Goal: Information Seeking & Learning: Learn about a topic

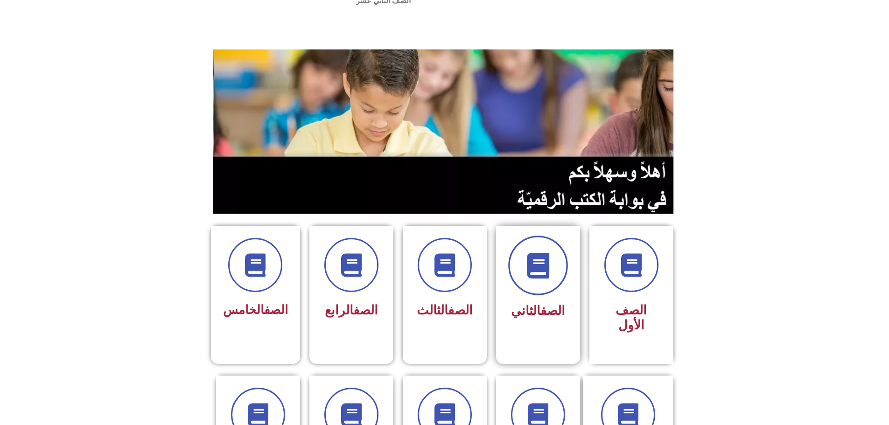
scroll to position [93, 0]
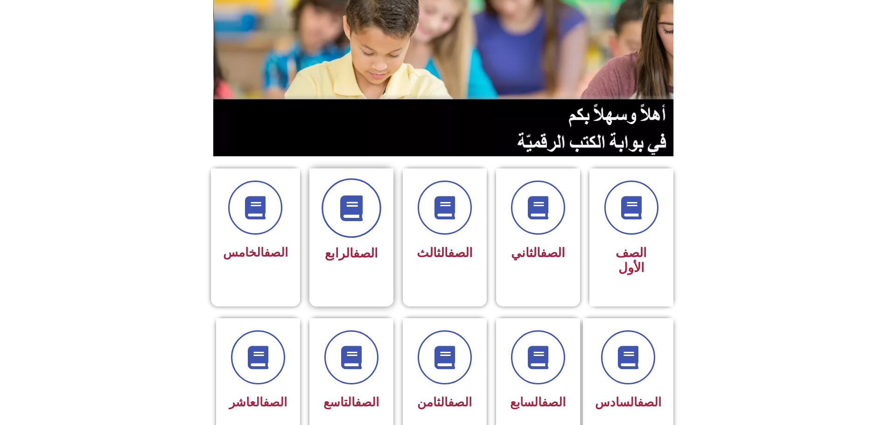
click at [335, 197] on span at bounding box center [351, 208] width 60 height 60
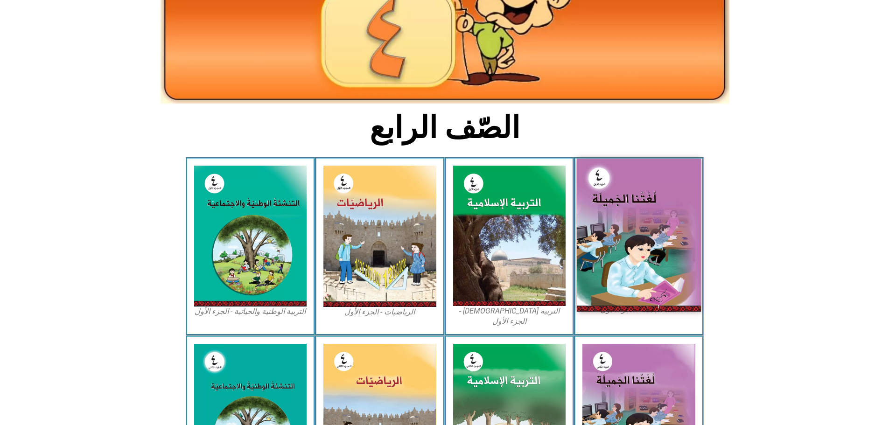
scroll to position [187, 0]
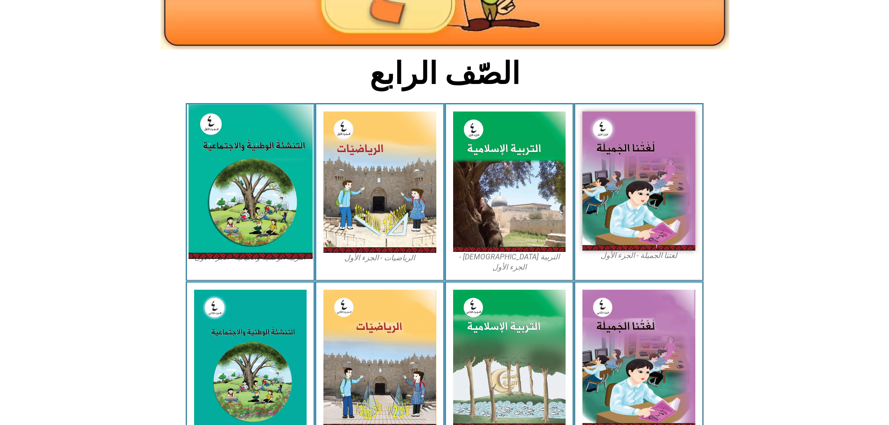
click at [241, 152] on img at bounding box center [250, 181] width 124 height 154
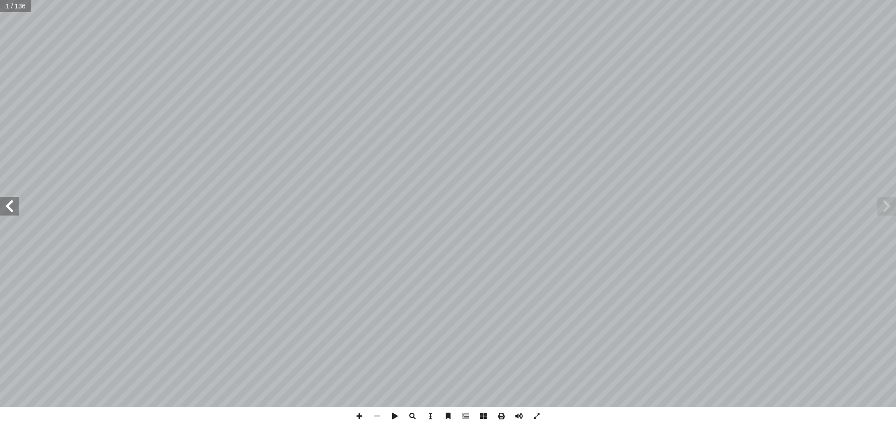
click at [10, 204] on span at bounding box center [9, 206] width 19 height 19
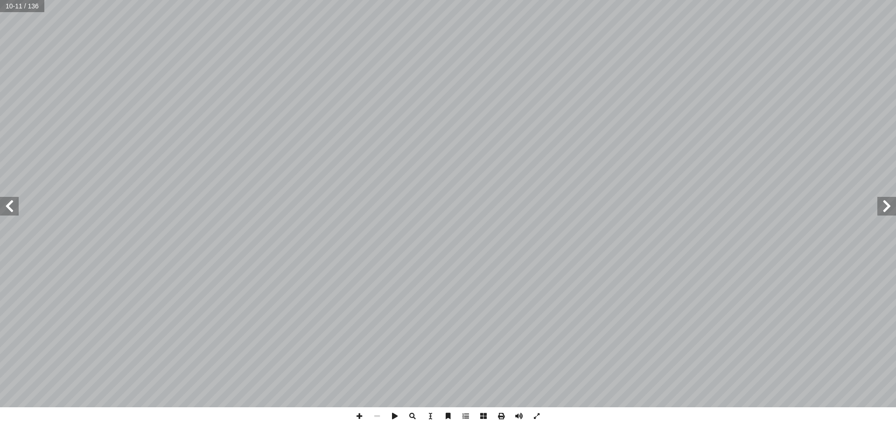
click at [10, 204] on span at bounding box center [9, 206] width 19 height 19
click at [884, 202] on span at bounding box center [886, 206] width 19 height 19
